Goal: Find specific page/section: Find specific page/section

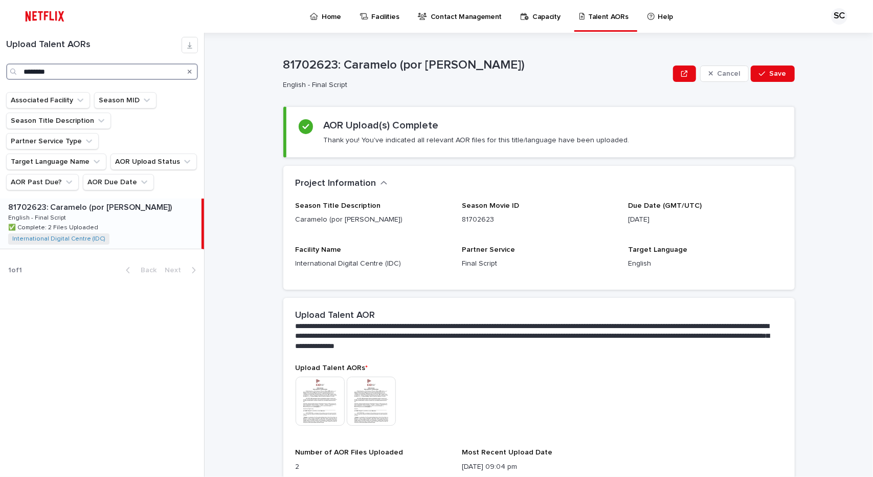
drag, startPoint x: 73, startPoint y: 75, endPoint x: 4, endPoint y: 76, distance: 69.6
click at [4, 76] on div "Upload Talent AORs ********" at bounding box center [102, 58] width 204 height 43
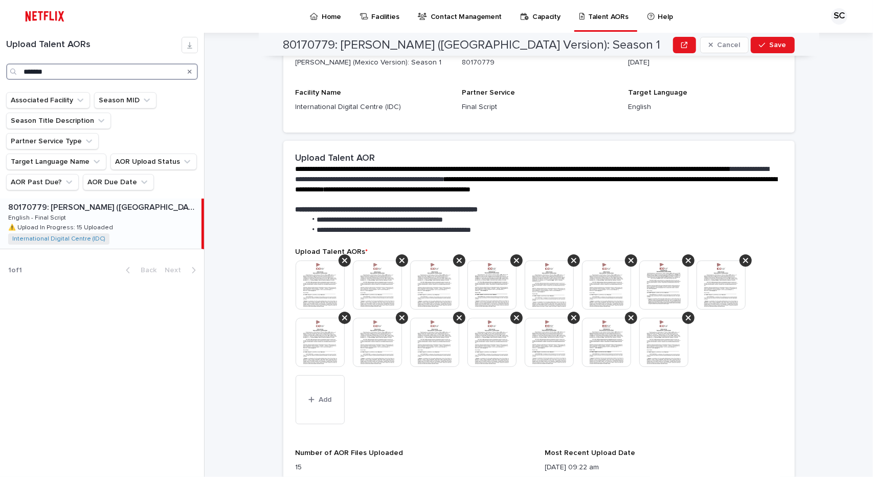
scroll to position [179, 0]
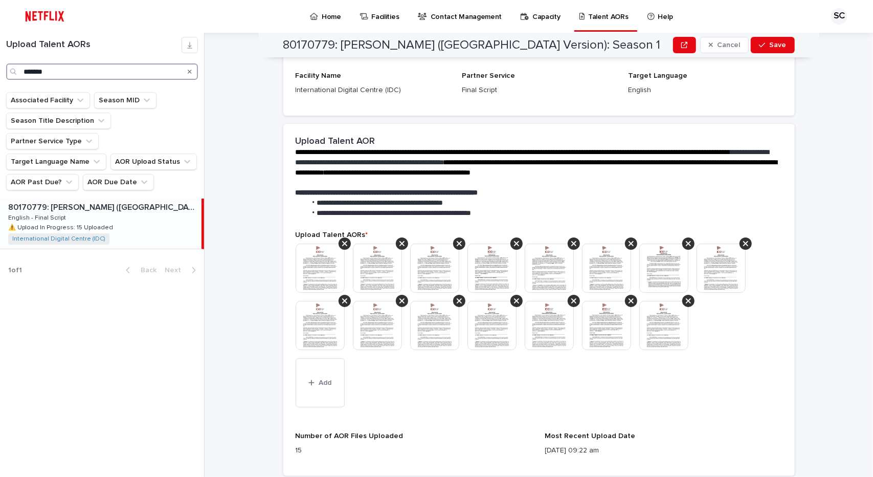
type input "*******"
click at [333, 269] on img at bounding box center [320, 267] width 49 height 49
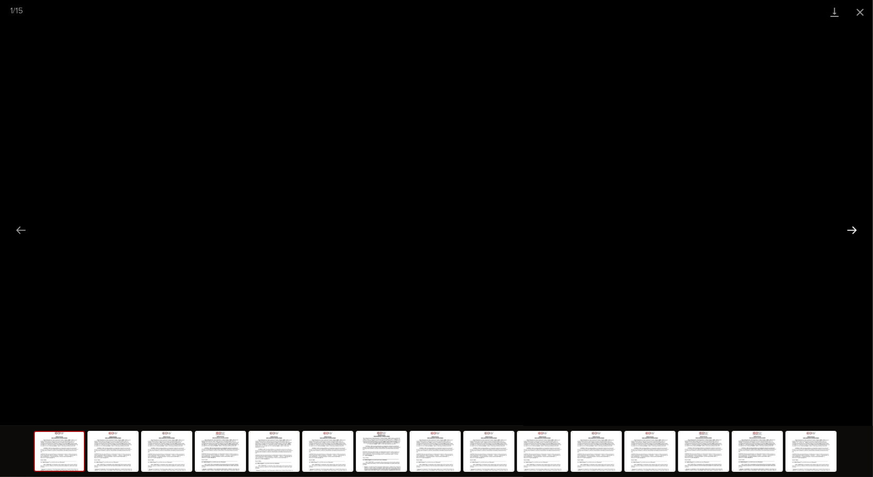
click at [847, 227] on button "Next slide" at bounding box center [851, 230] width 21 height 20
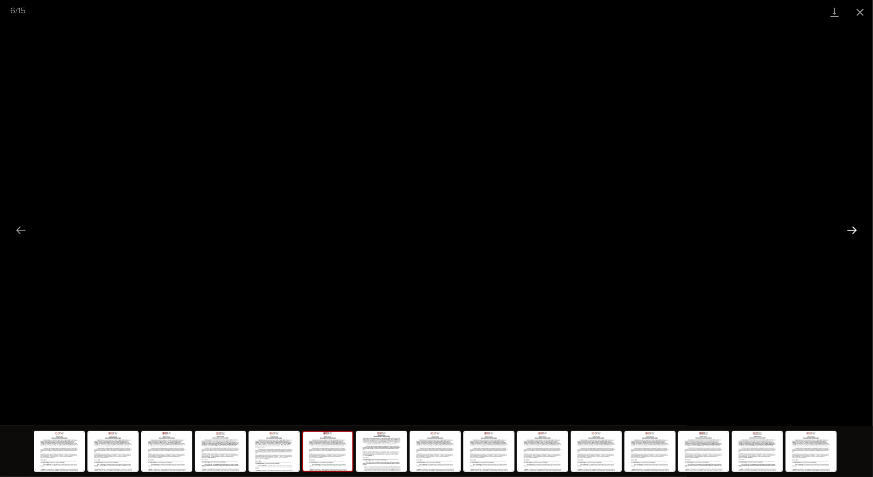
click at [847, 227] on button "Next slide" at bounding box center [851, 230] width 21 height 20
click at [13, 228] on button "Previous slide" at bounding box center [20, 230] width 21 height 20
click at [847, 227] on button "Next slide" at bounding box center [851, 230] width 21 height 20
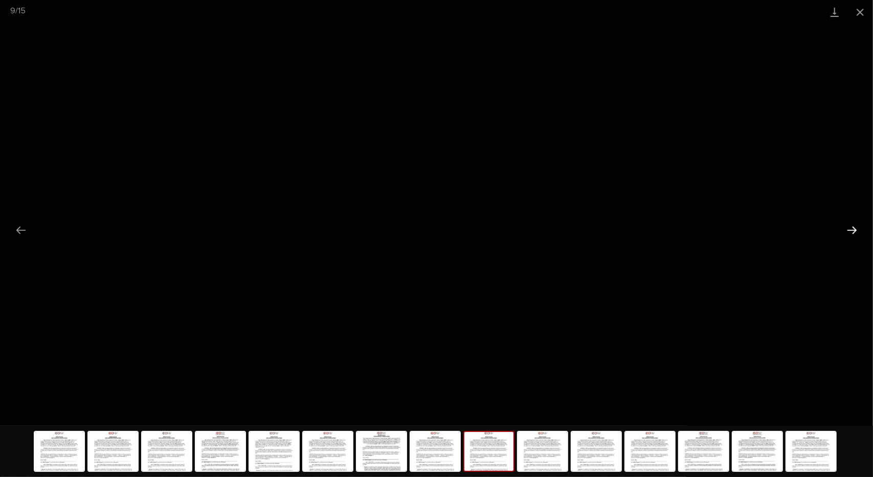
click at [847, 227] on button "Next slide" at bounding box center [851, 230] width 21 height 20
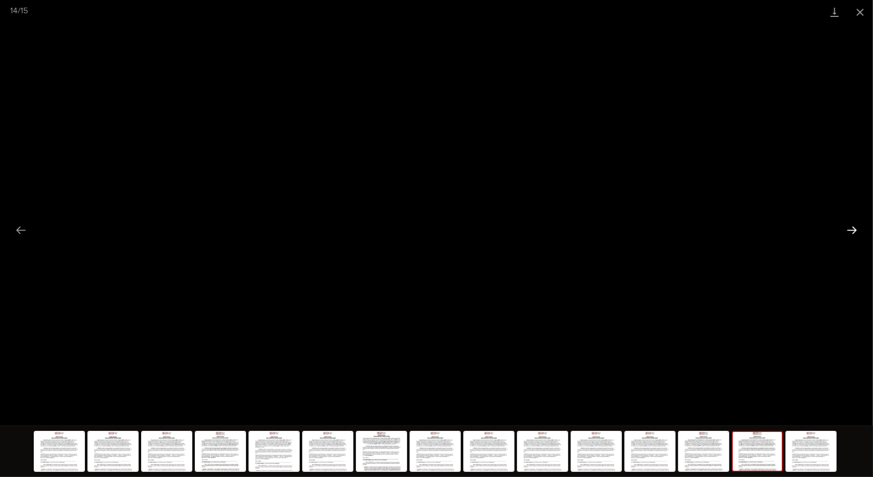
click at [847, 227] on button "Next slide" at bounding box center [851, 230] width 21 height 20
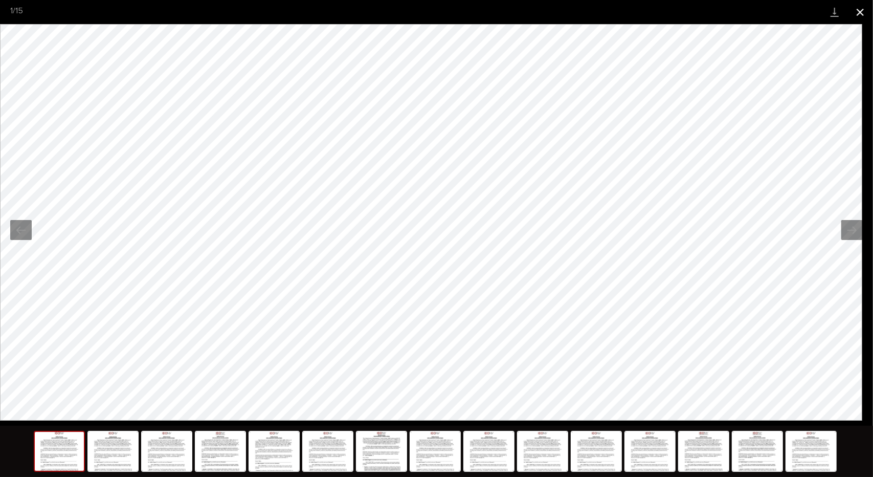
click at [857, 10] on button "Close gallery" at bounding box center [860, 12] width 26 height 24
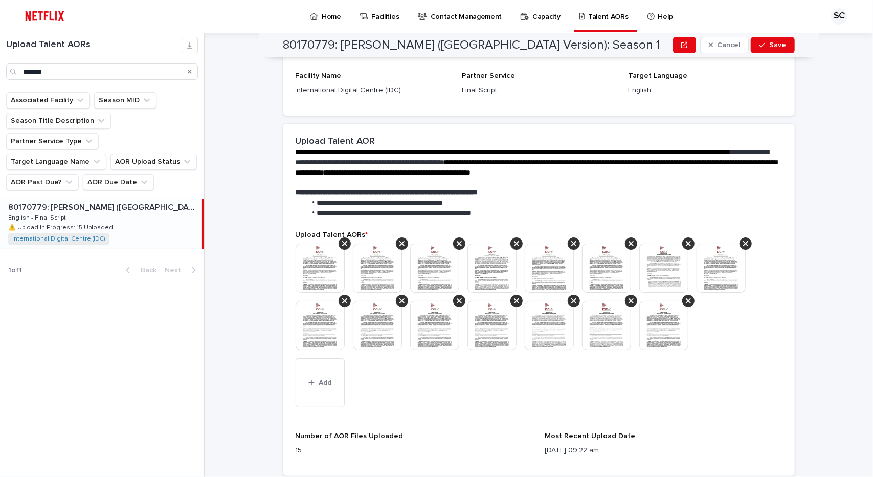
click at [663, 319] on img at bounding box center [663, 325] width 49 height 49
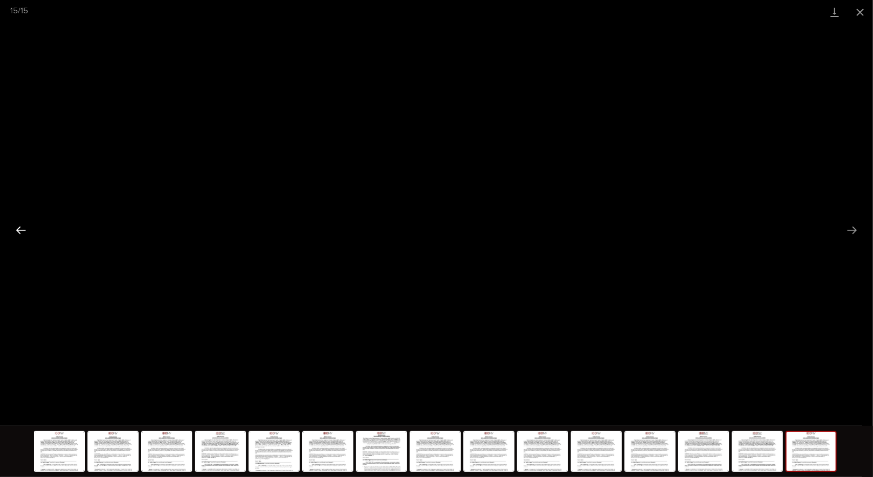
click at [16, 221] on button "Previous slide" at bounding box center [20, 230] width 21 height 20
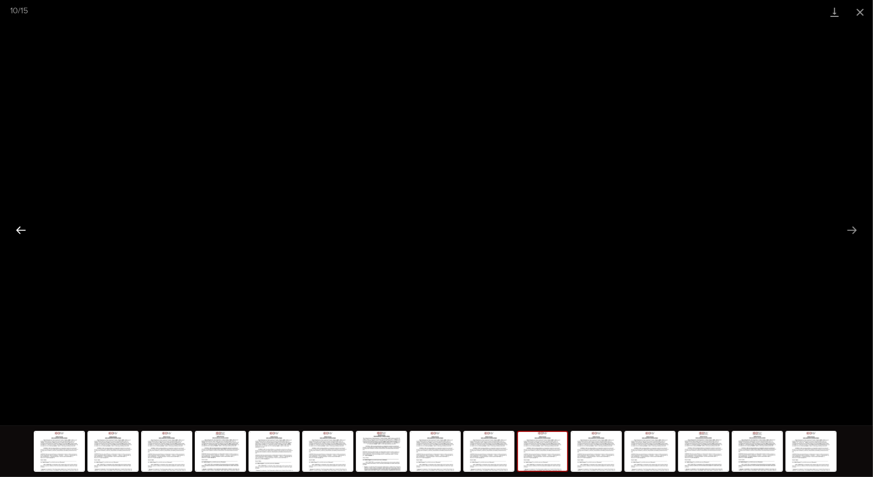
click at [16, 221] on button "Previous slide" at bounding box center [20, 230] width 21 height 20
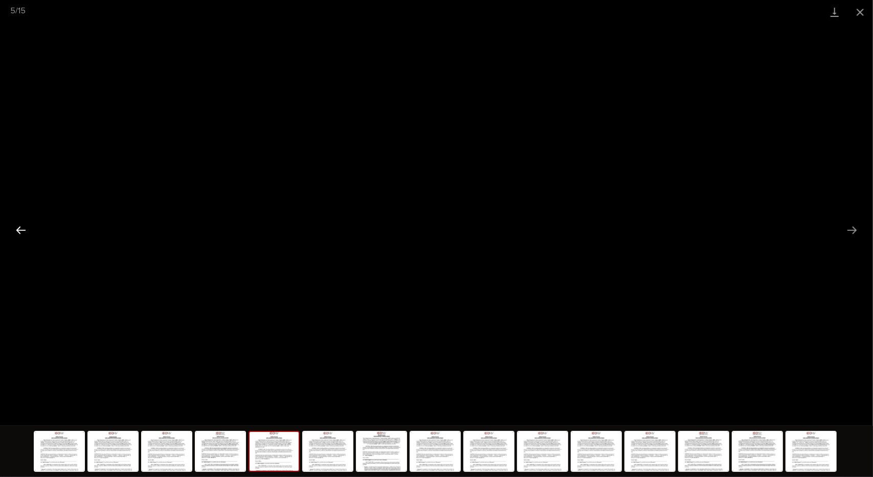
click at [16, 221] on button "Previous slide" at bounding box center [20, 230] width 21 height 20
click at [863, 10] on button "Close gallery" at bounding box center [860, 12] width 26 height 24
